Goal: Information Seeking & Learning: Learn about a topic

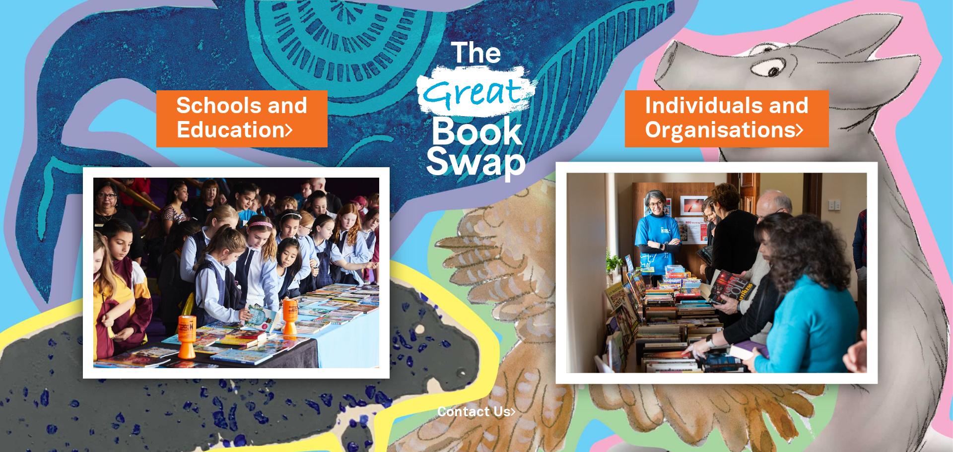
drag, startPoint x: 832, startPoint y: 121, endPoint x: 687, endPoint y: 172, distance: 153.6
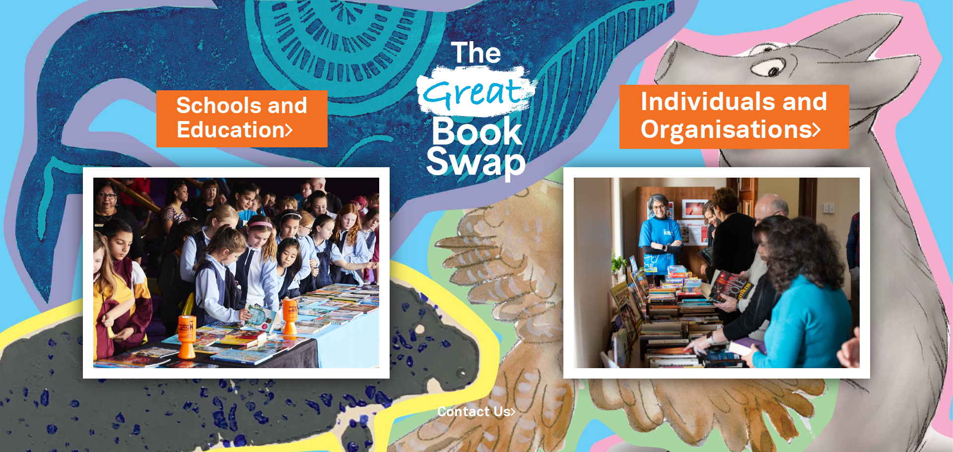
click at [690, 118] on link "Individuals and Organisations" at bounding box center [735, 116] width 188 height 63
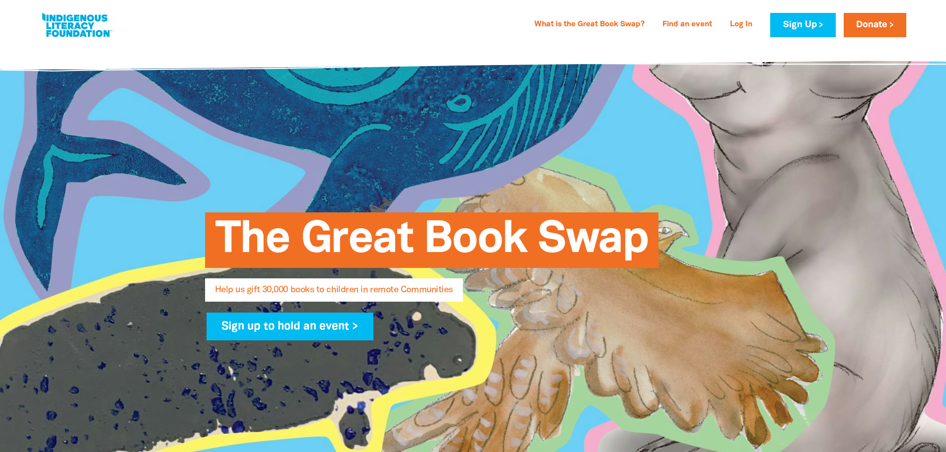
select select "AU"
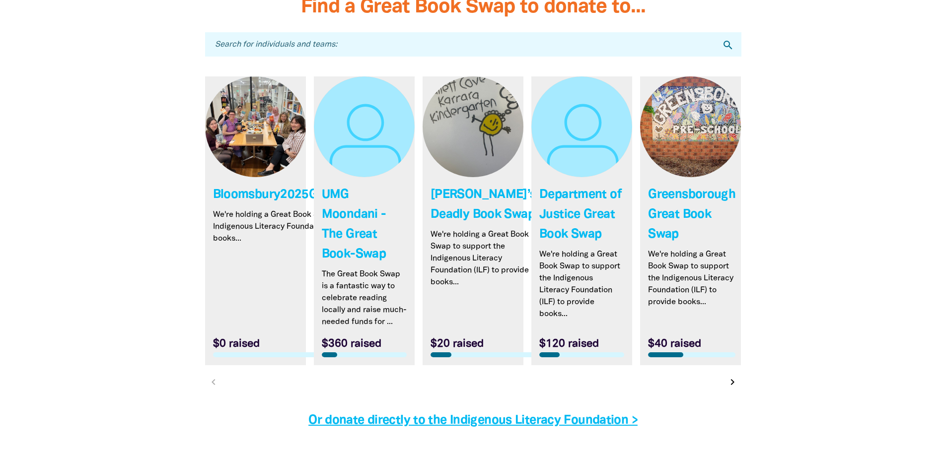
scroll to position [2928, 0]
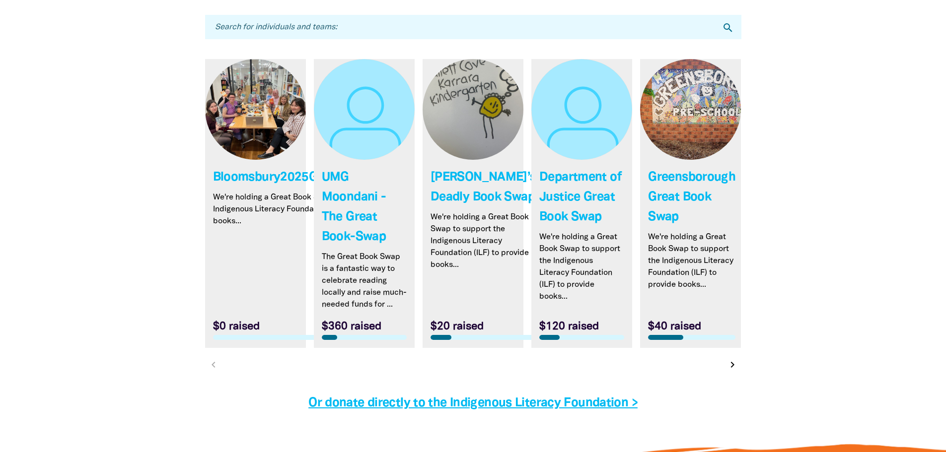
click at [275, 30] on input "Search for individuals and teams:" at bounding box center [473, 27] width 536 height 24
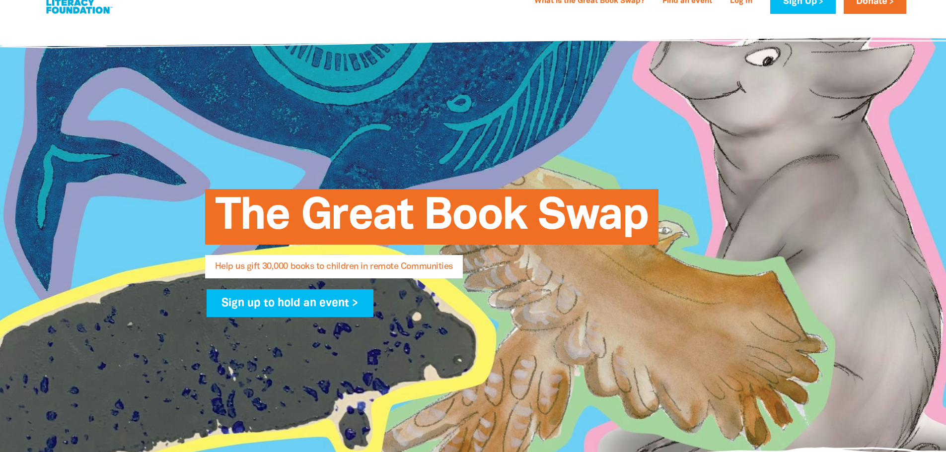
scroll to position [0, 0]
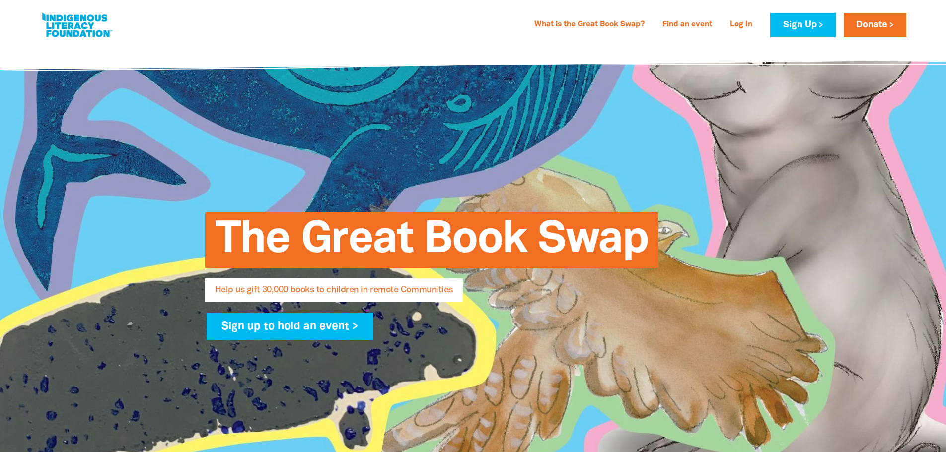
type input "chamber chapters"
click at [68, 37] on link at bounding box center [77, 25] width 74 height 30
click at [595, 17] on link "What is the Great Book Swap?" at bounding box center [589, 25] width 122 height 16
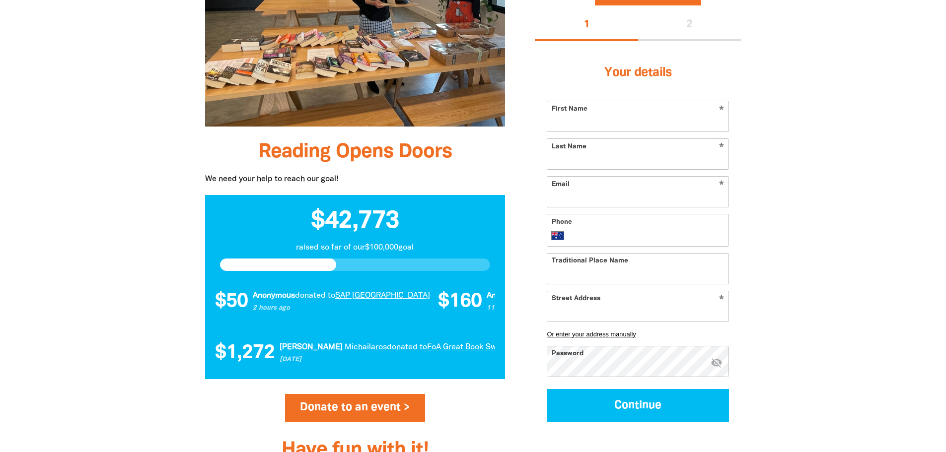
drag, startPoint x: 422, startPoint y: 174, endPoint x: 422, endPoint y: 265, distance: 90.9
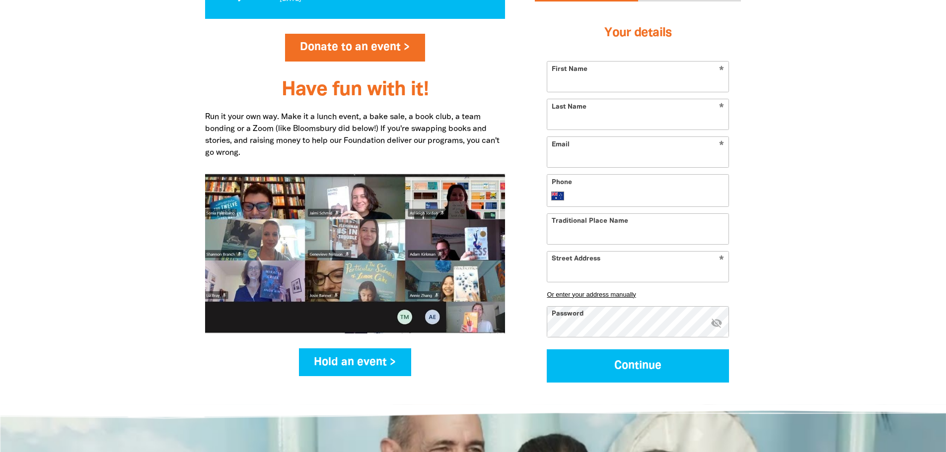
drag, startPoint x: 213, startPoint y: 330, endPoint x: 204, endPoint y: 386, distance: 56.8
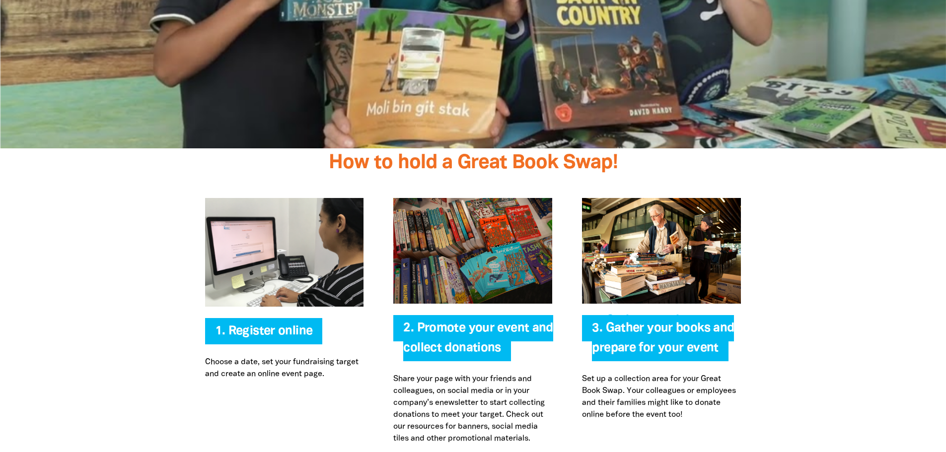
drag, startPoint x: 229, startPoint y: 323, endPoint x: 230, endPoint y: 397, distance: 74.0
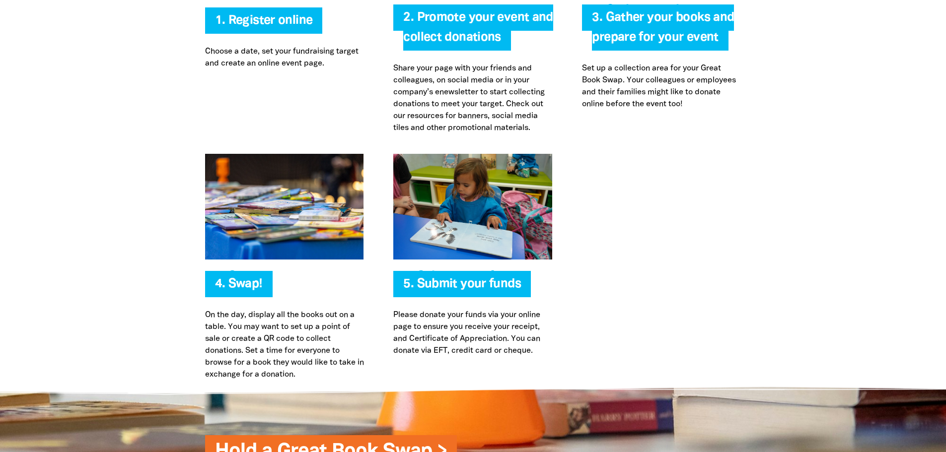
drag, startPoint x: 497, startPoint y: 273, endPoint x: 497, endPoint y: 313, distance: 39.7
